Goal: Find specific page/section: Locate item on page

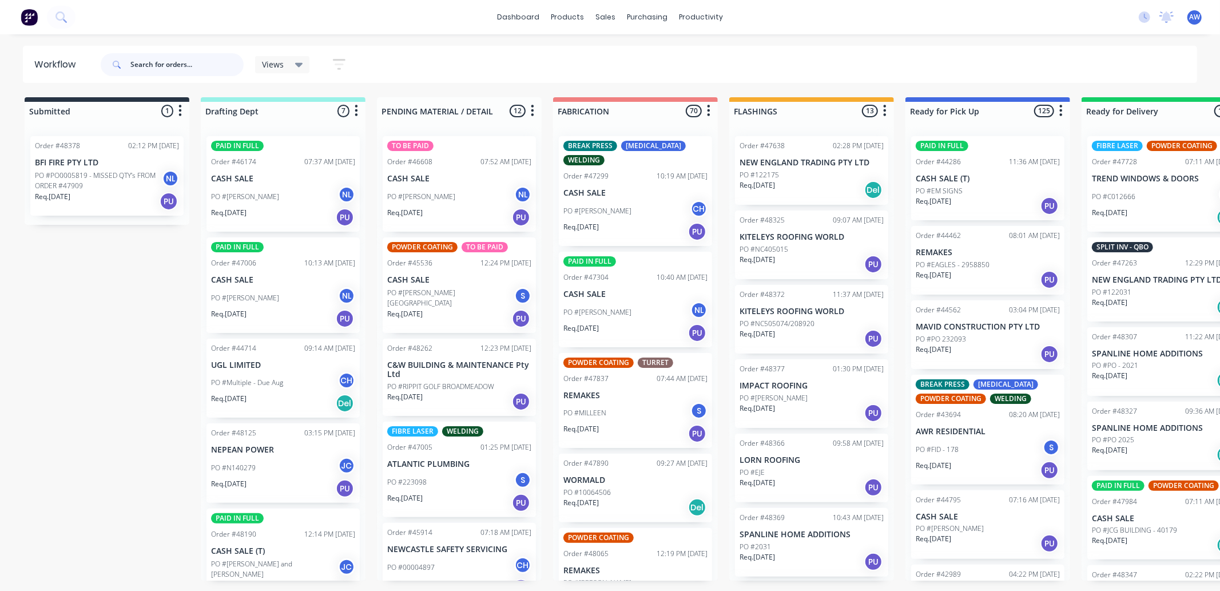
drag, startPoint x: 158, startPoint y: 62, endPoint x: 162, endPoint y: 66, distance: 6.1
click at [159, 62] on input "text" at bounding box center [186, 64] width 113 height 23
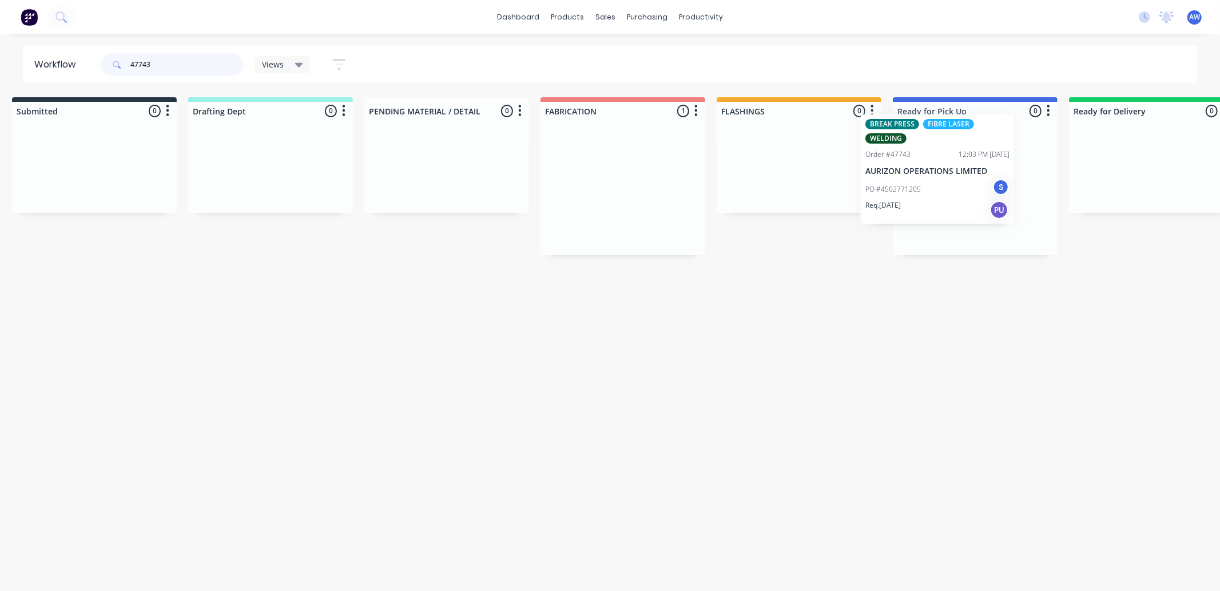
drag, startPoint x: 649, startPoint y: 216, endPoint x: 956, endPoint y: 193, distance: 307.4
click at [956, 193] on div "Submitted 0 Sort By Created date Required date Order number Customer name Most …" at bounding box center [932, 176] width 1907 height 158
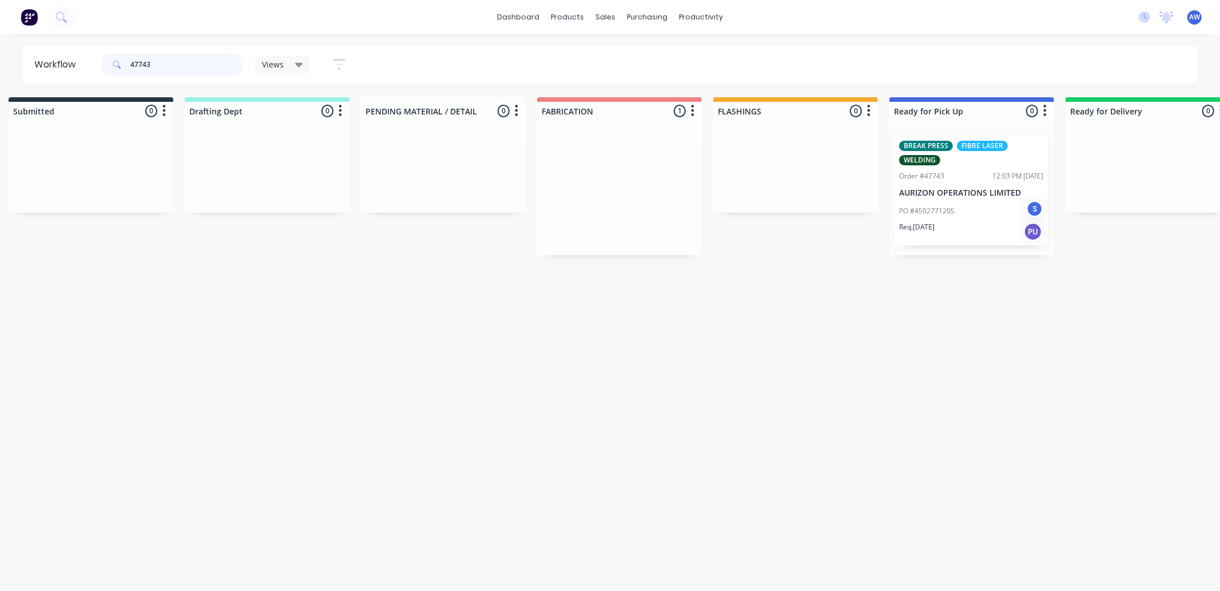
type input "47743"
click at [963, 197] on div at bounding box center [971, 191] width 165 height 128
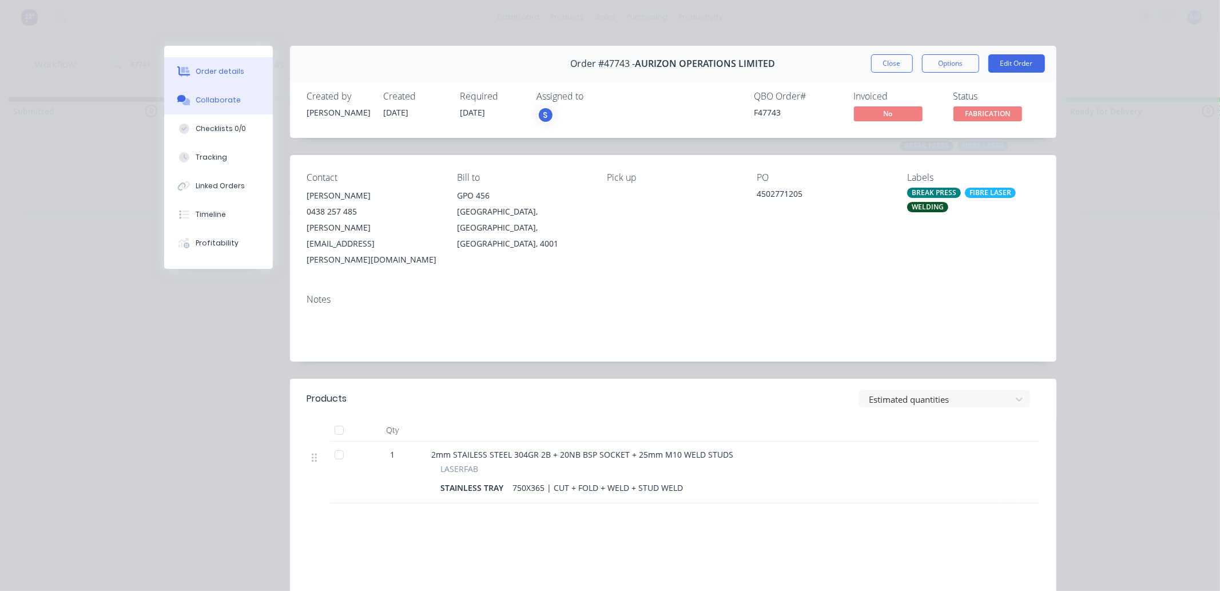
click at [214, 101] on div "Collaborate" at bounding box center [218, 100] width 45 height 10
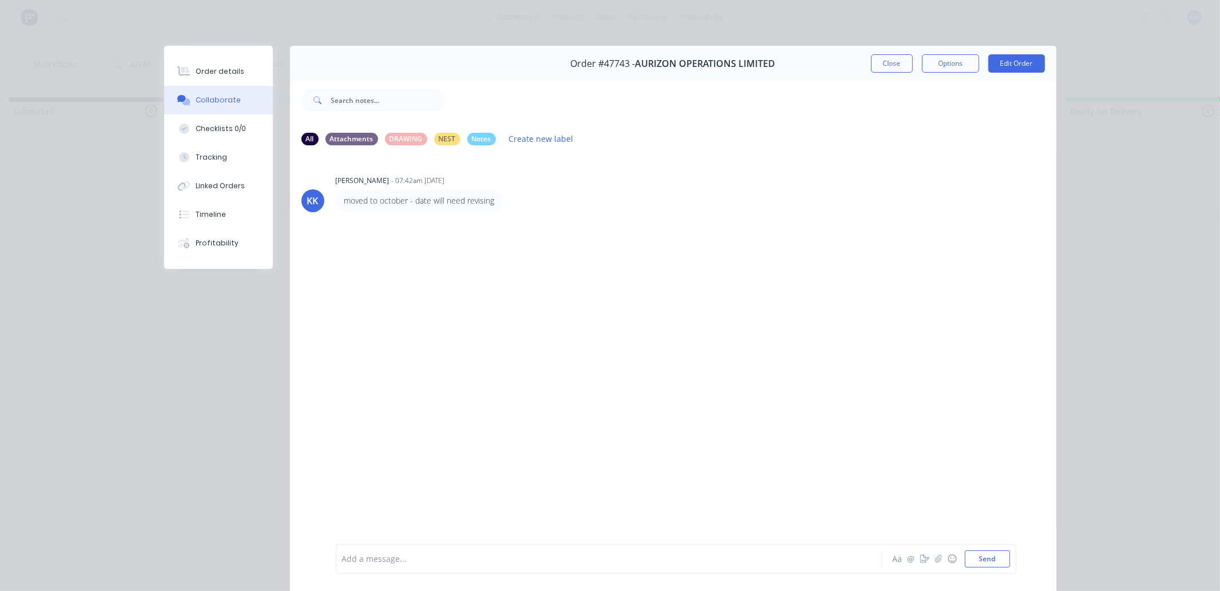
click at [366, 554] on div at bounding box center [593, 559] width 500 height 12
click at [883, 65] on button "Close" at bounding box center [892, 63] width 42 height 18
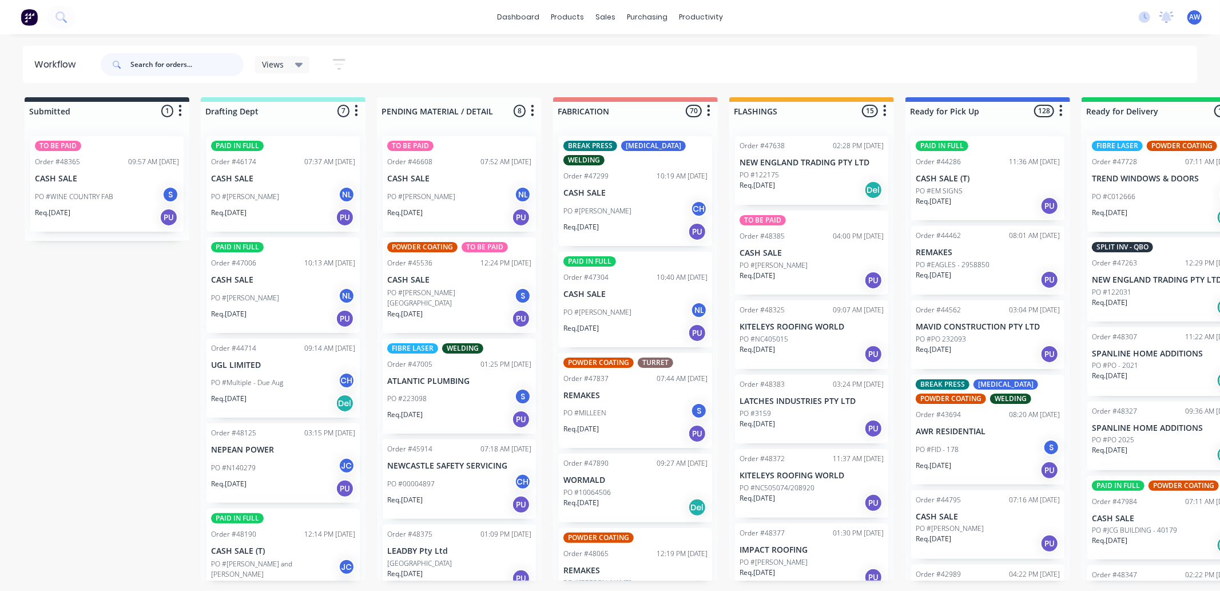
click at [158, 60] on input "text" at bounding box center [186, 64] width 113 height 23
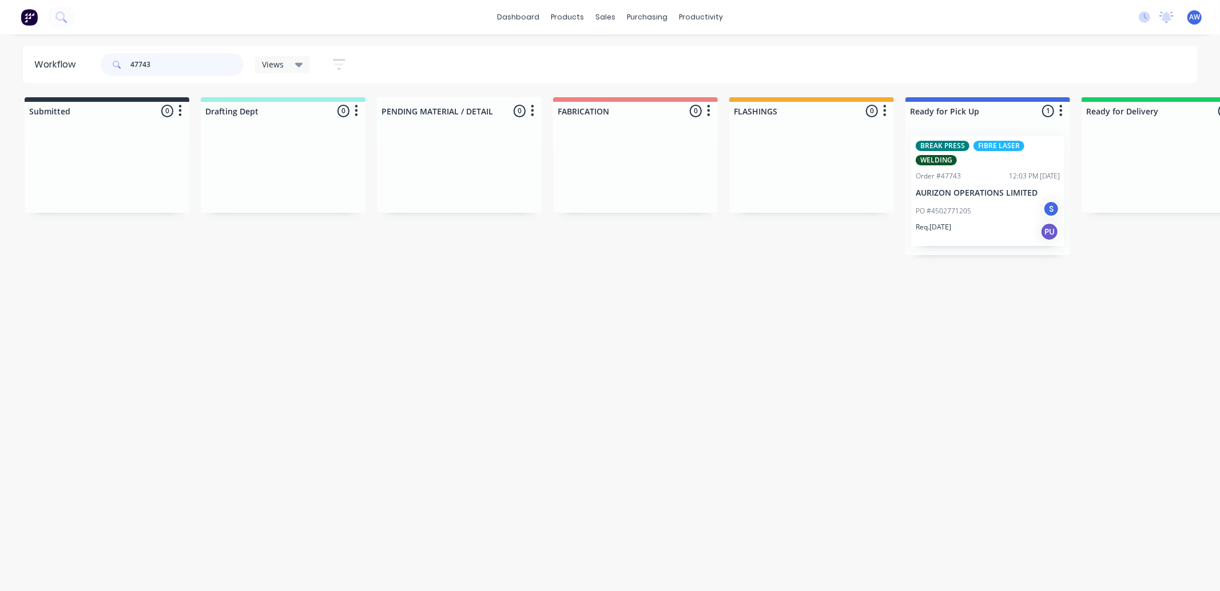
type input "47743"
click at [1013, 219] on div "PO #4502771205 S" at bounding box center [988, 211] width 144 height 22
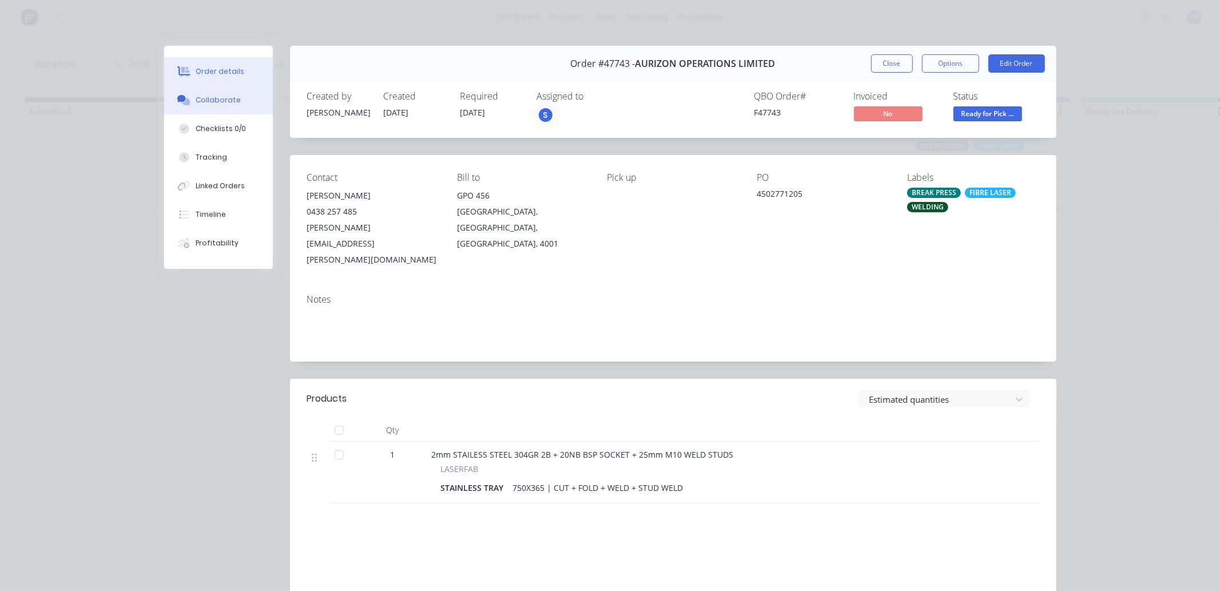
click at [212, 94] on button "Collaborate" at bounding box center [218, 100] width 109 height 29
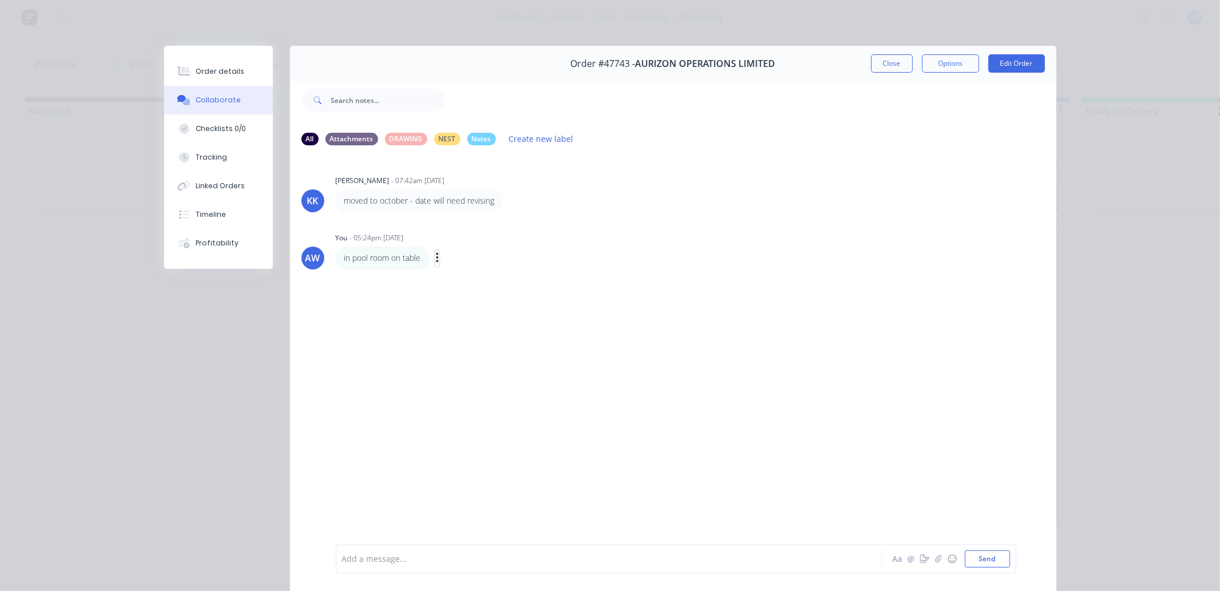
click at [436, 255] on icon "button" at bounding box center [437, 258] width 3 height 13
click at [447, 255] on button "Labels" at bounding box center [479, 260] width 72 height 19
click at [436, 260] on icon "button" at bounding box center [437, 258] width 3 height 13
click at [451, 278] on button "Edit" at bounding box center [479, 278] width 72 height 19
click at [893, 62] on button "Close" at bounding box center [892, 63] width 42 height 18
